Goal: Information Seeking & Learning: Learn about a topic

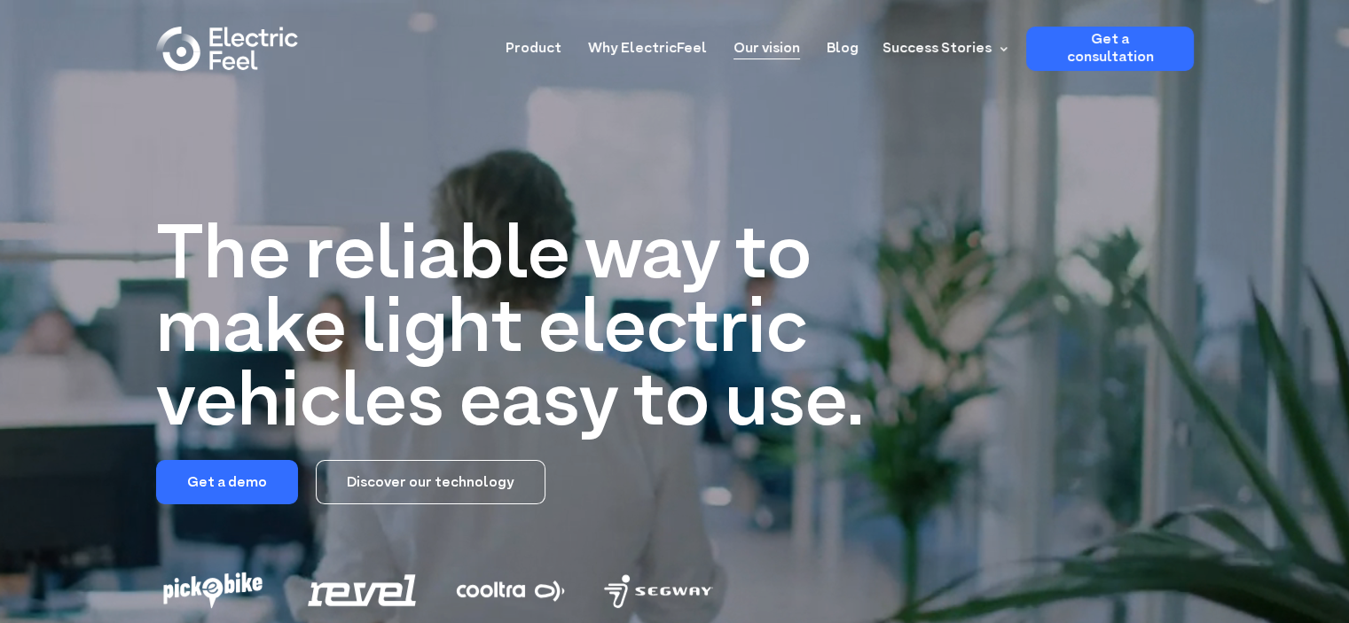
click at [791, 46] on link "Our vision" at bounding box center [766, 43] width 67 height 33
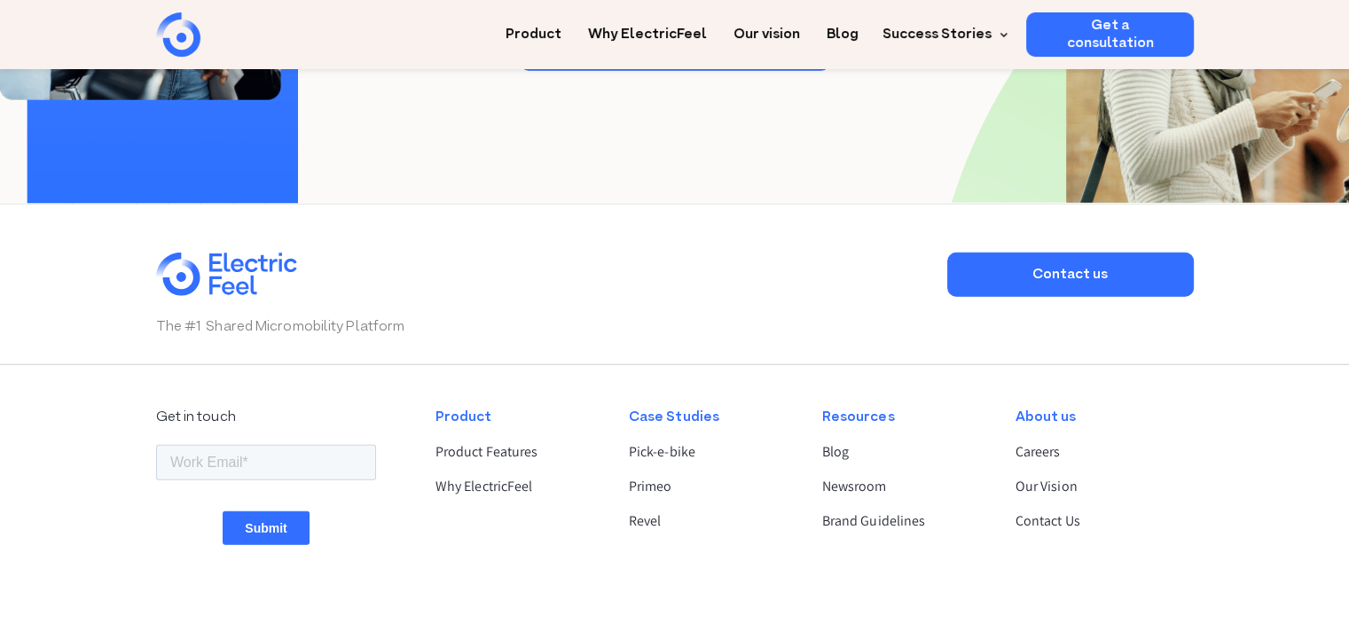
scroll to position [4523, 0]
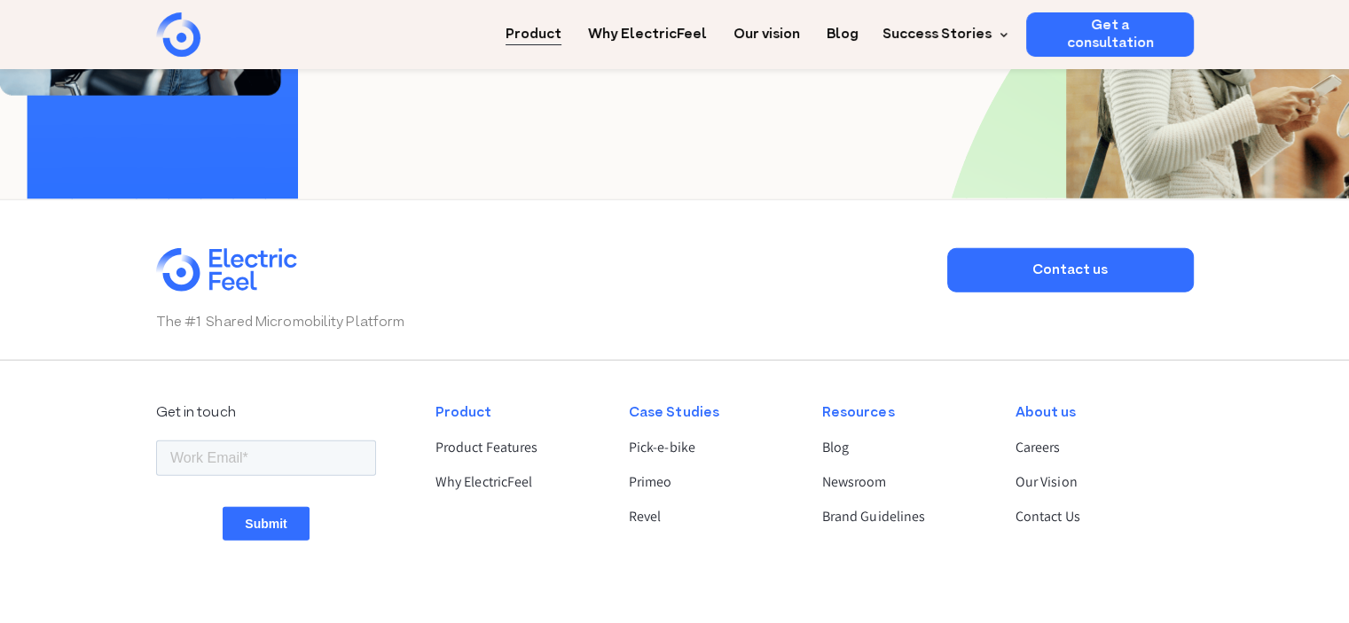
click at [561, 34] on link "Product" at bounding box center [533, 28] width 56 height 33
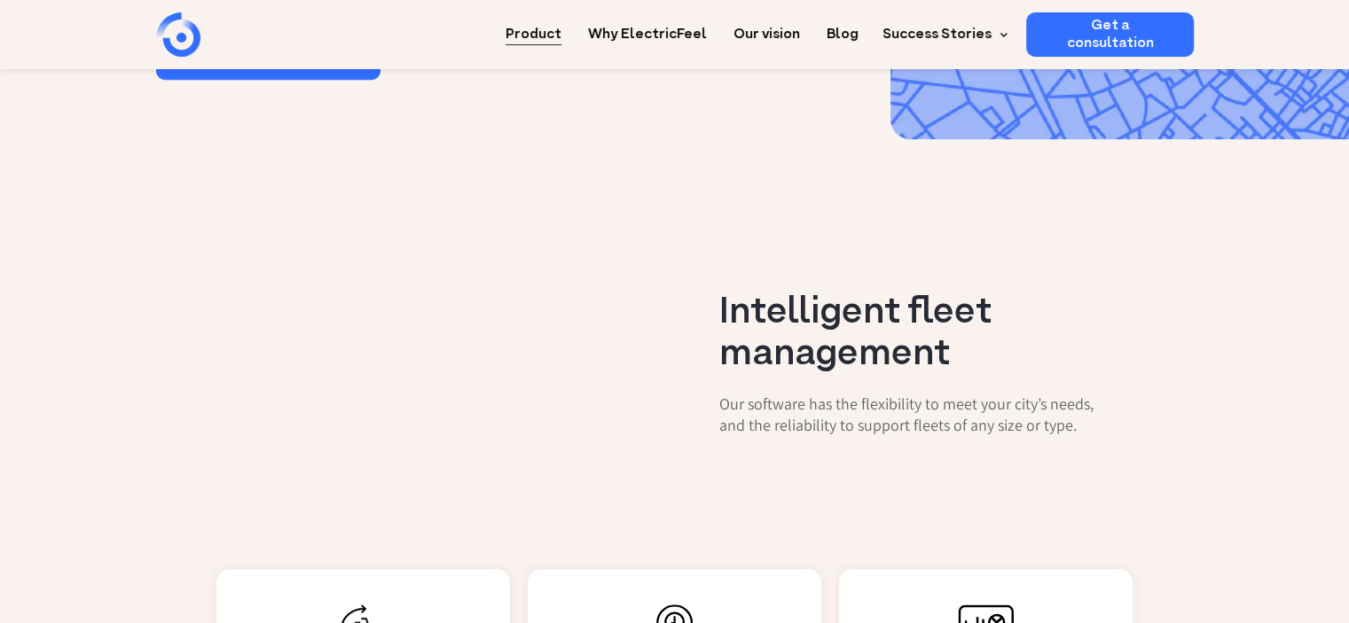
scroll to position [1419, 0]
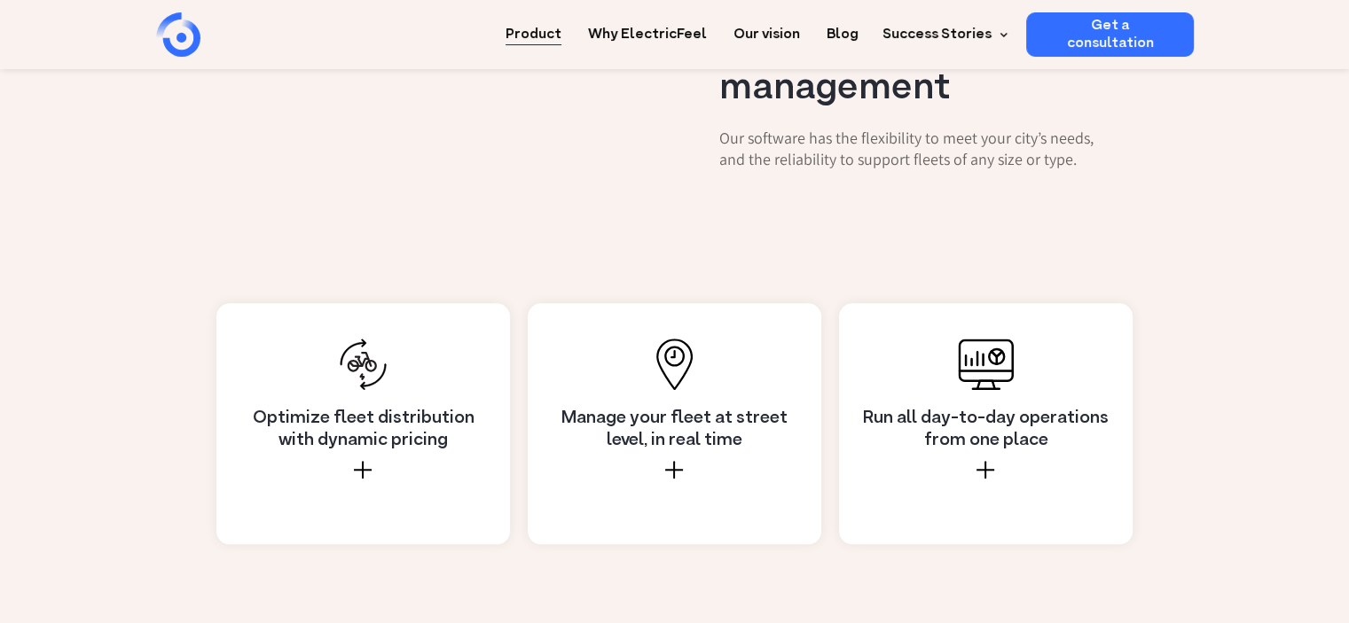
click at [670, 461] on div at bounding box center [674, 470] width 18 height 18
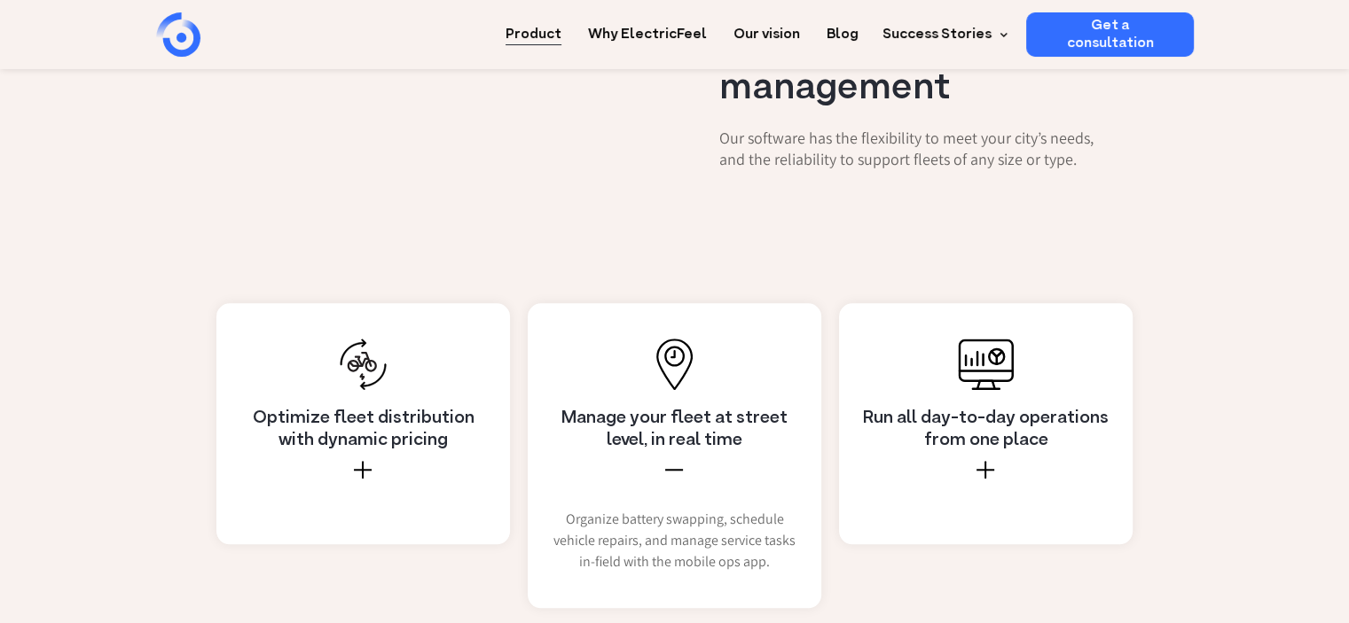
click at [670, 461] on div at bounding box center [674, 470] width 18 height 18
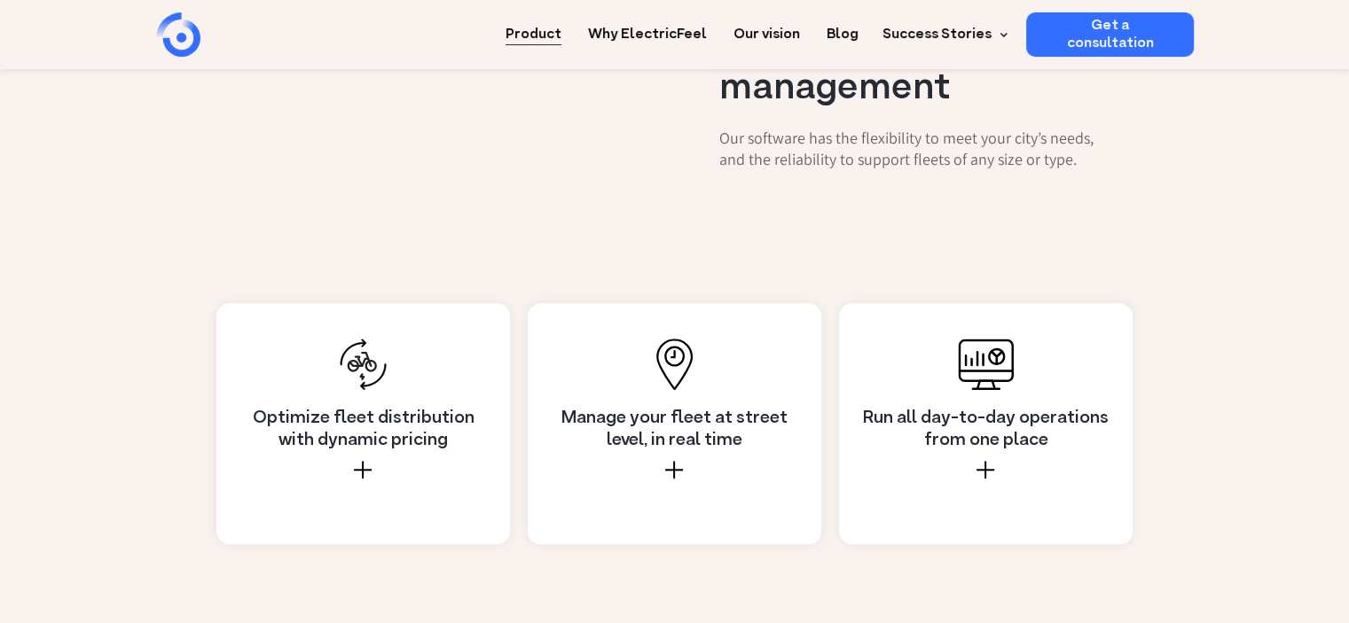
click at [369, 461] on div at bounding box center [363, 470] width 18 height 18
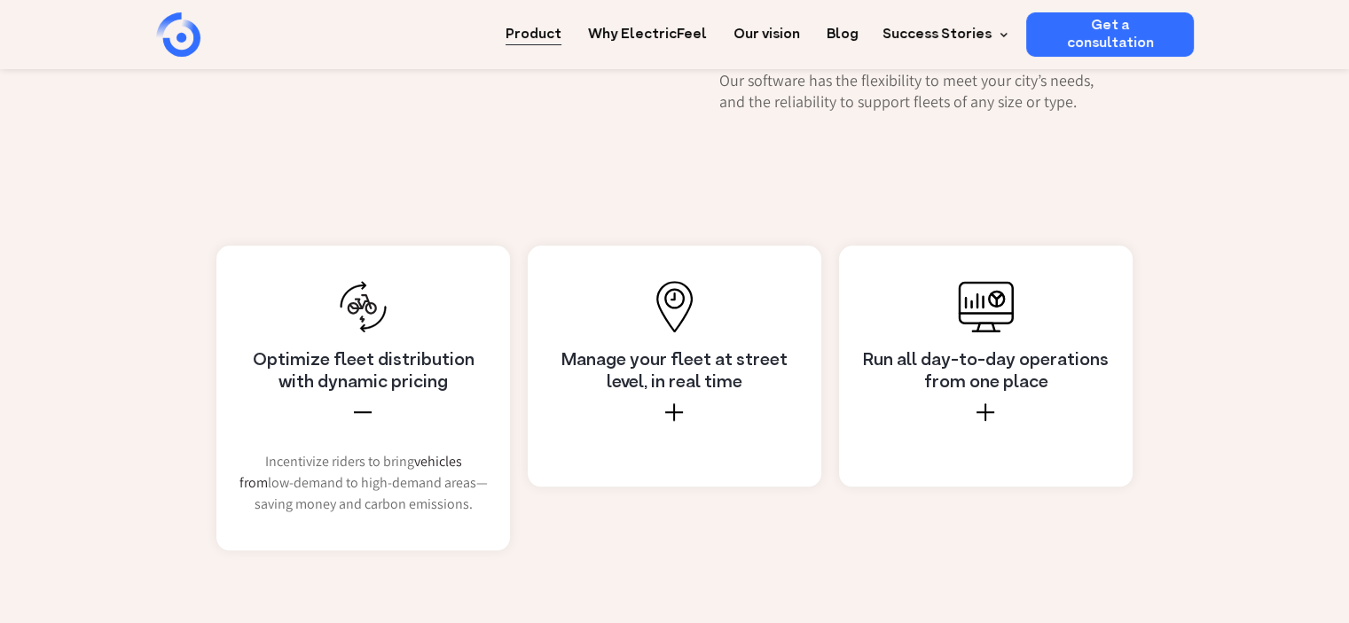
scroll to position [1508, 0]
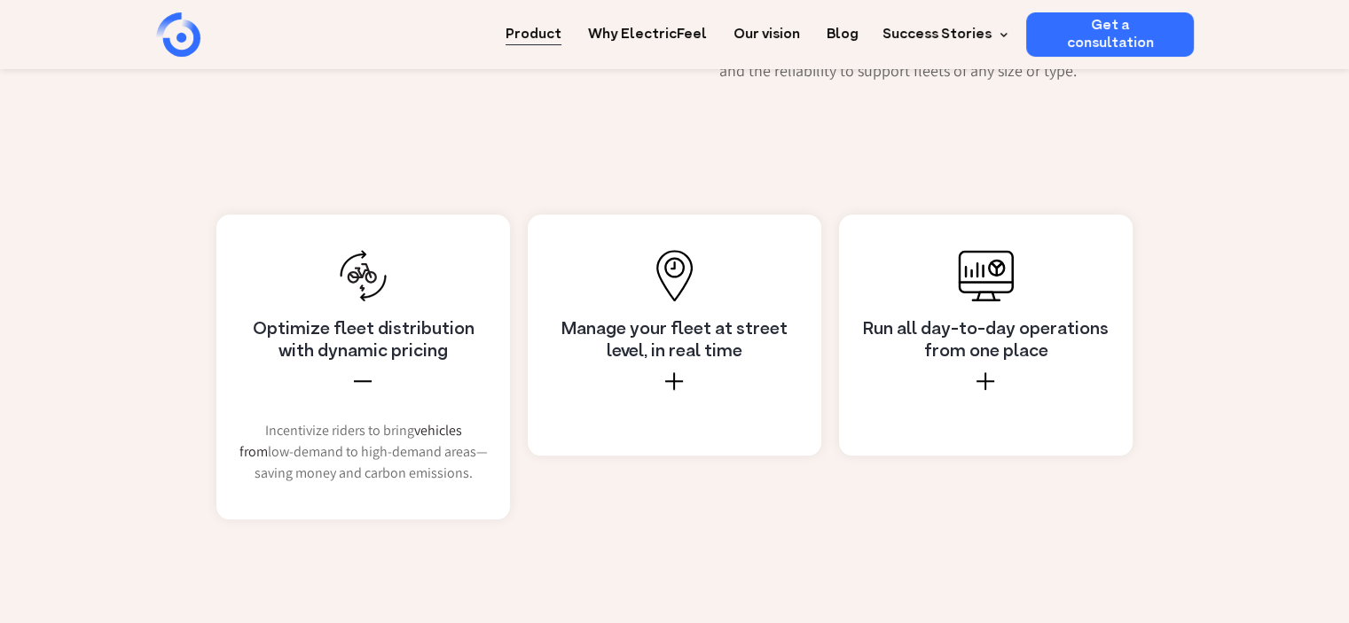
click at [353, 319] on div "Optimize fleet distribution with dynamic pricing" at bounding box center [363, 369] width 249 height 101
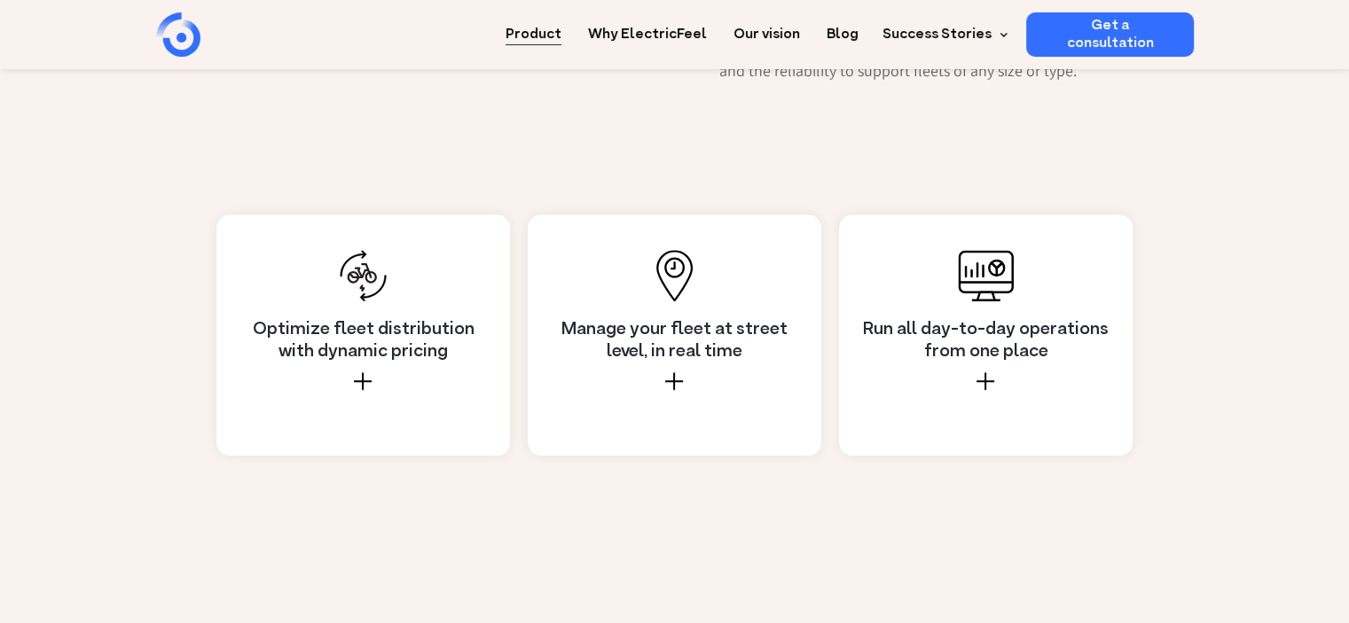
click at [974, 319] on div "Run all day-to-day operations from one place" at bounding box center [985, 369] width 249 height 101
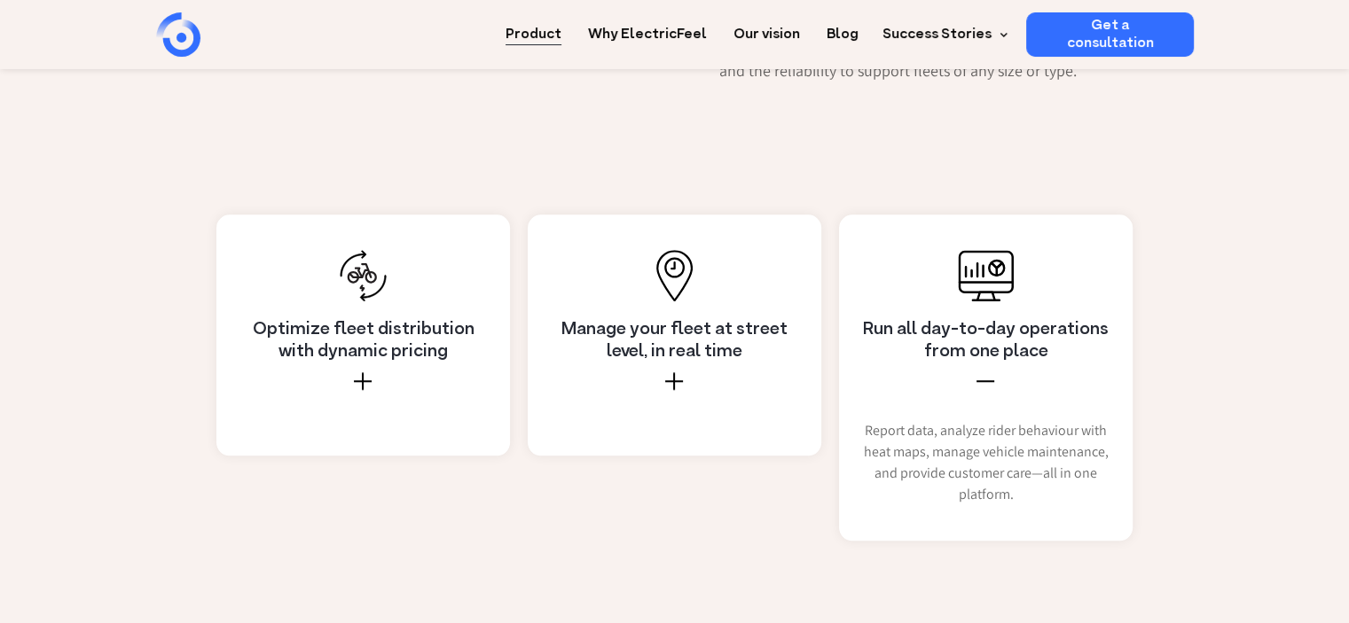
click at [985, 372] on div at bounding box center [985, 381] width 18 height 18
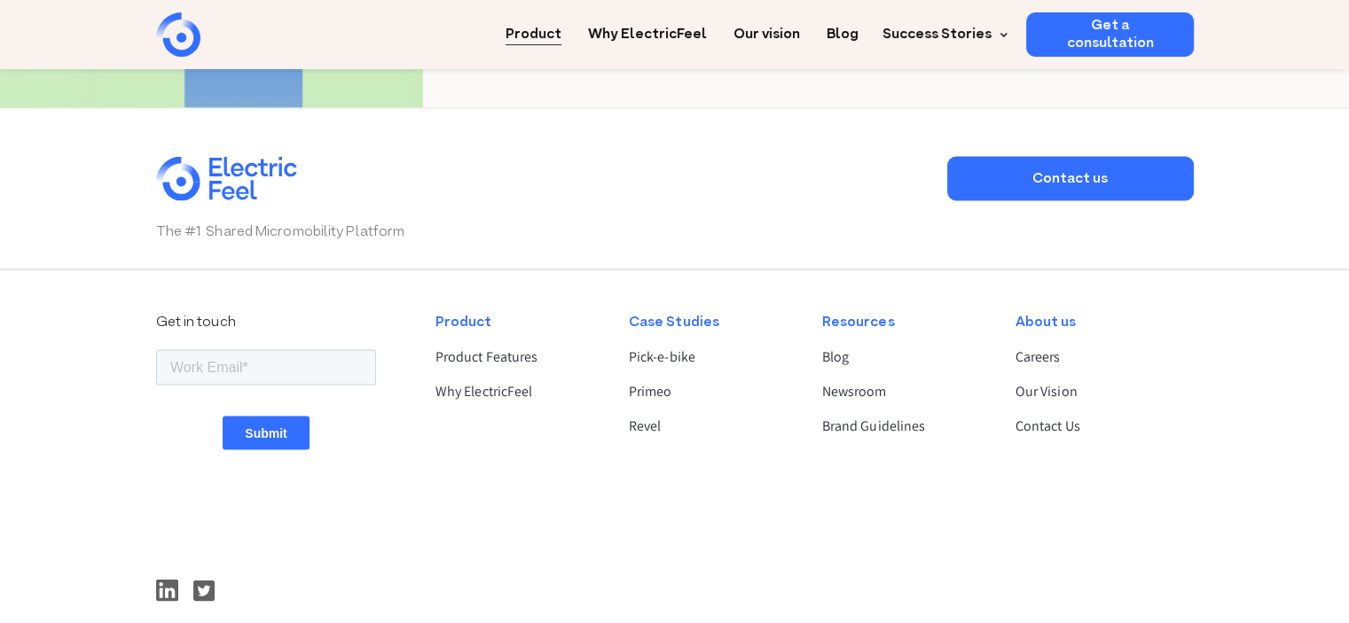
scroll to position [3547, 0]
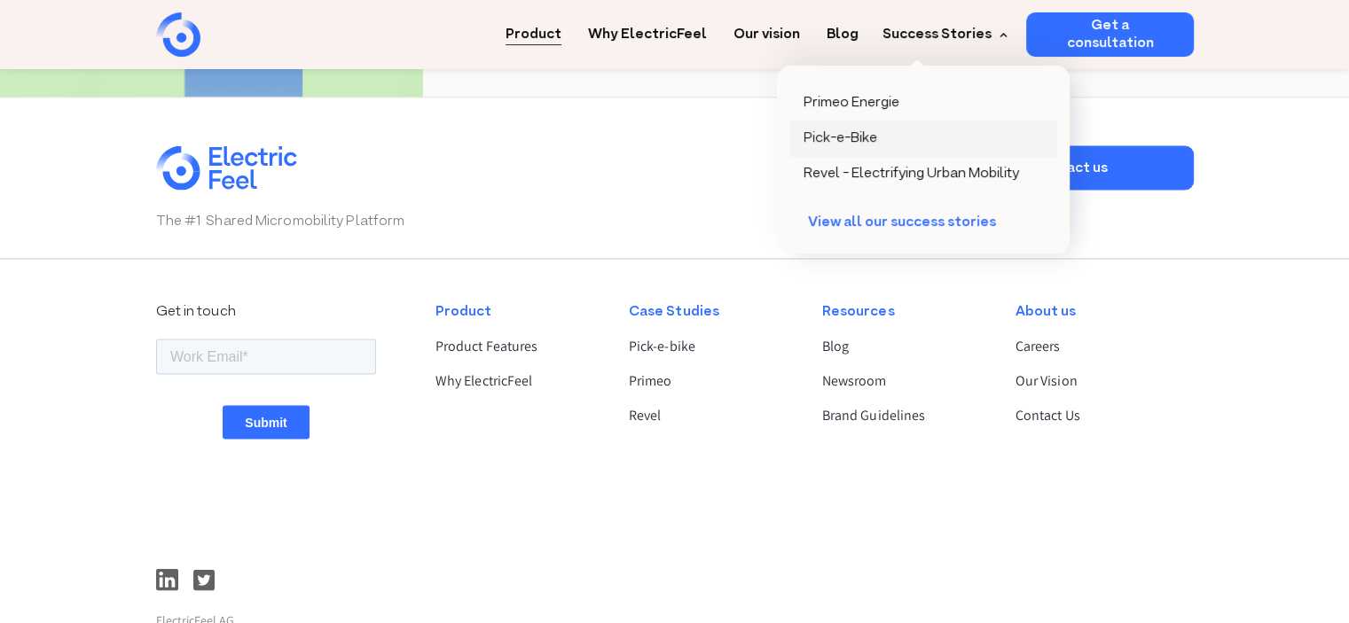
click at [863, 141] on div "Pick-e-Bike" at bounding box center [840, 138] width 74 height 18
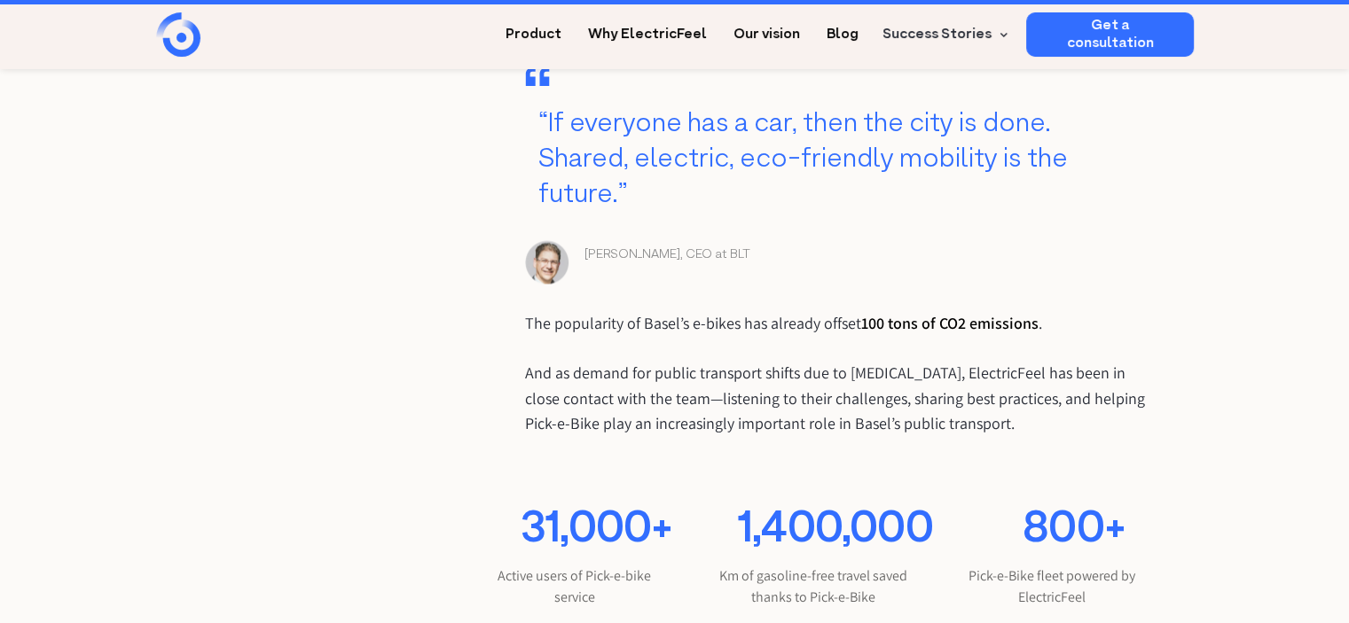
scroll to position [3281, 0]
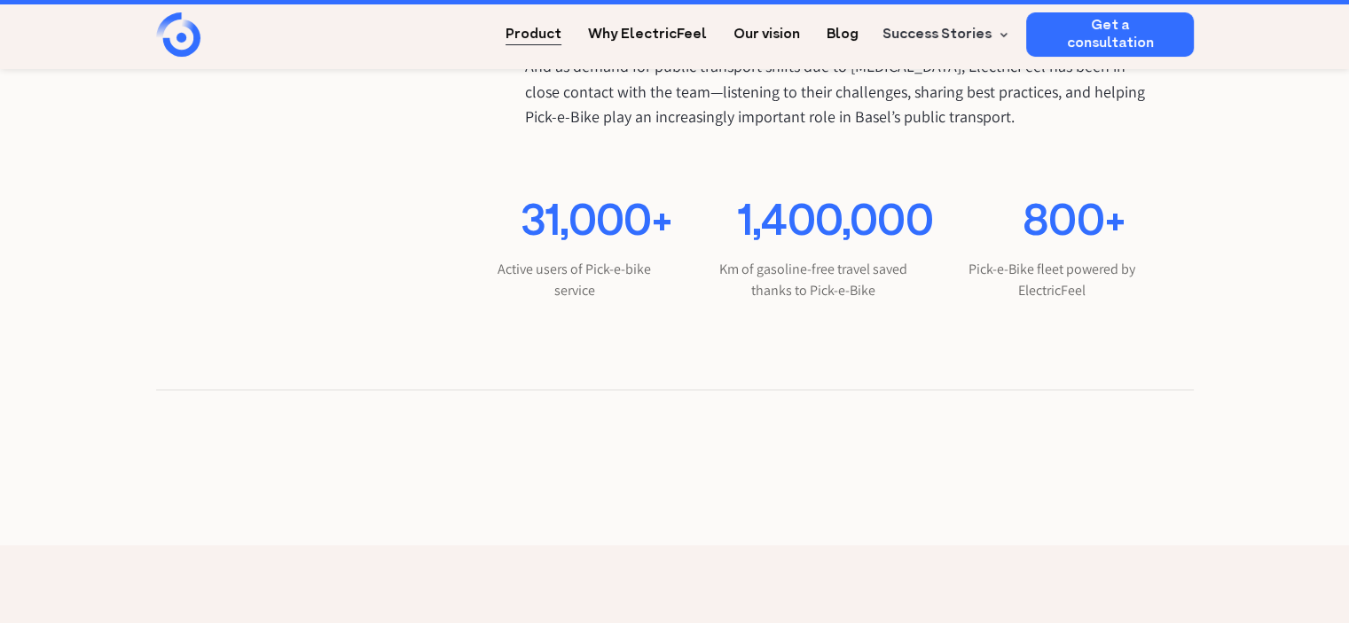
click at [558, 27] on link "Product" at bounding box center [533, 28] width 56 height 33
